Goal: Navigation & Orientation: Find specific page/section

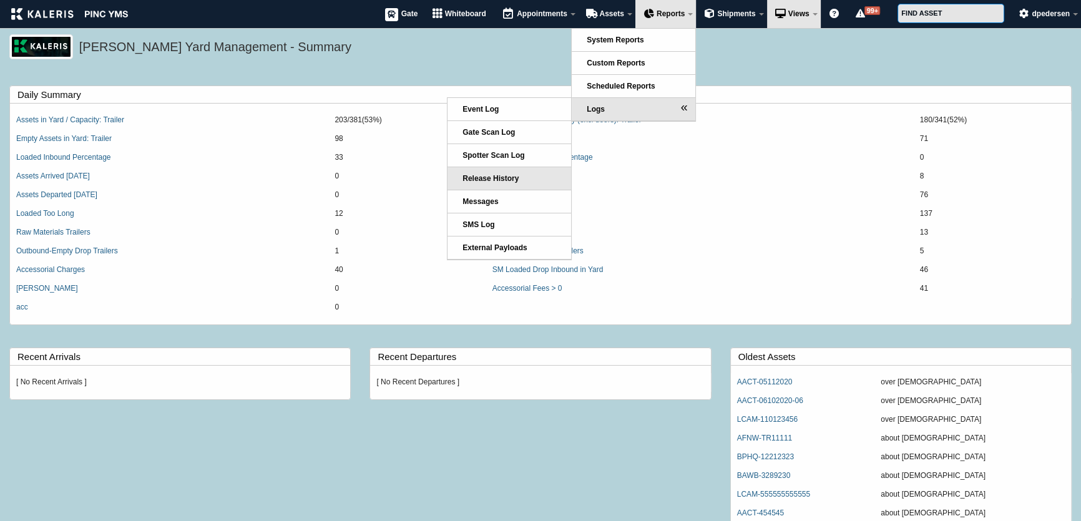
click at [531, 181] on link "Release History" at bounding box center [510, 178] width 124 height 22
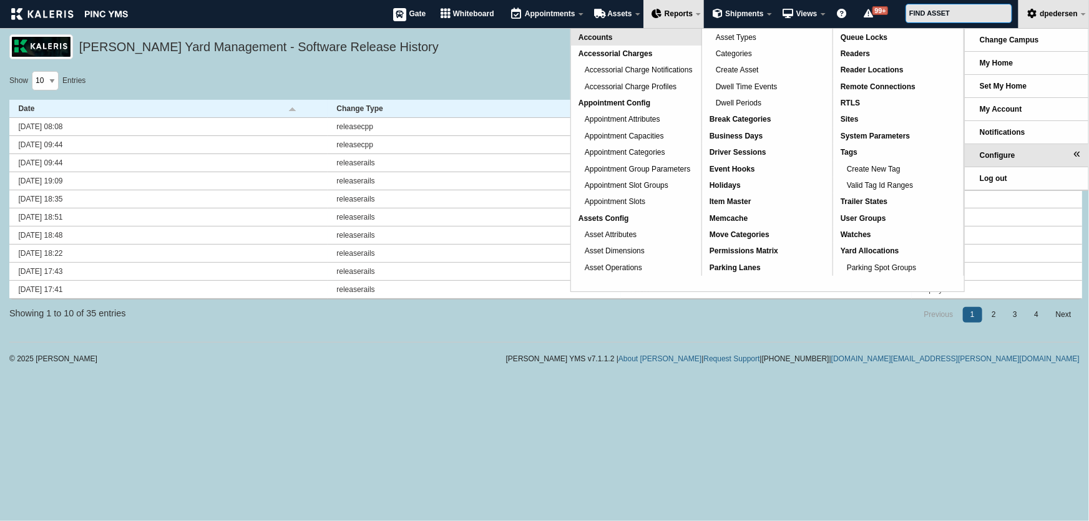
click at [593, 36] on span "Accounts" at bounding box center [596, 37] width 34 height 9
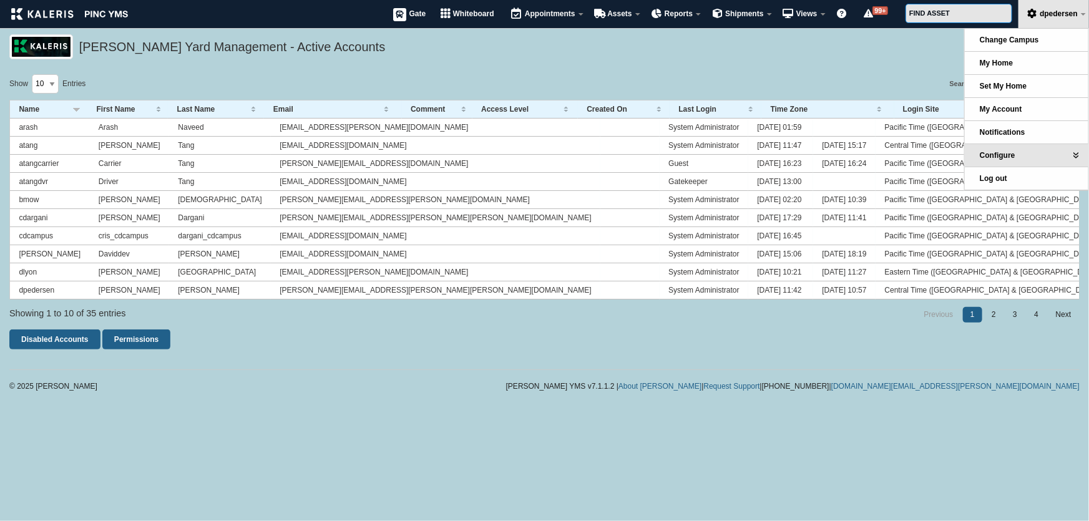
click at [817, 62] on div "[PERSON_NAME] Yard Management - Active Accounts" at bounding box center [544, 54] width 1089 height 40
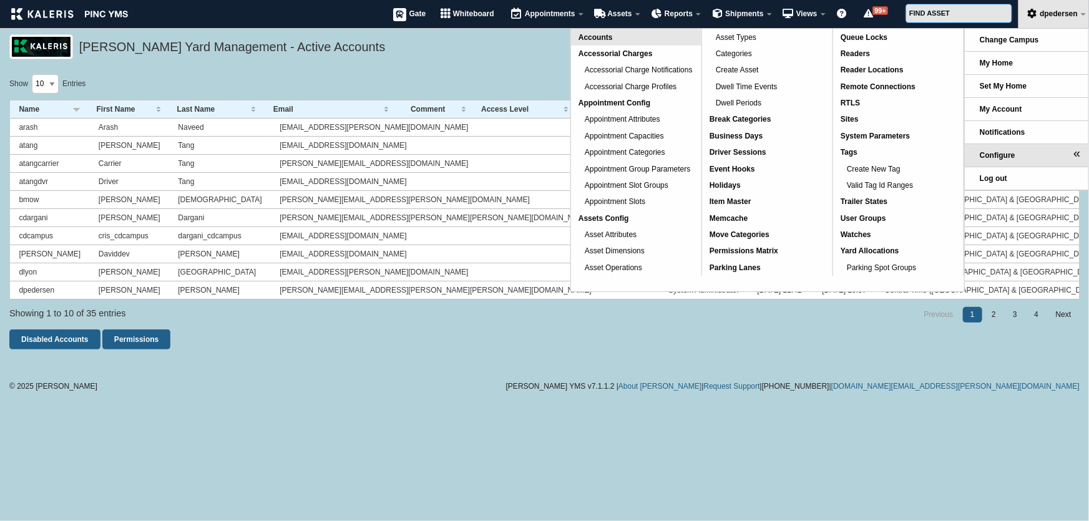
click at [625, 39] on link "Accounts" at bounding box center [636, 37] width 130 height 16
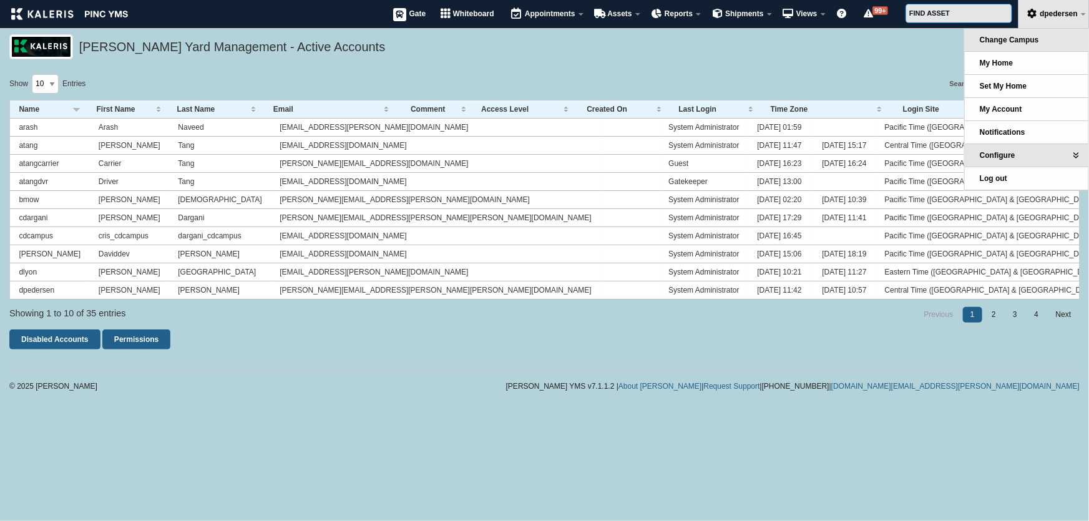
click at [998, 45] on link "Change Campus" at bounding box center [1027, 40] width 124 height 22
